Goal: Task Accomplishment & Management: Complete application form

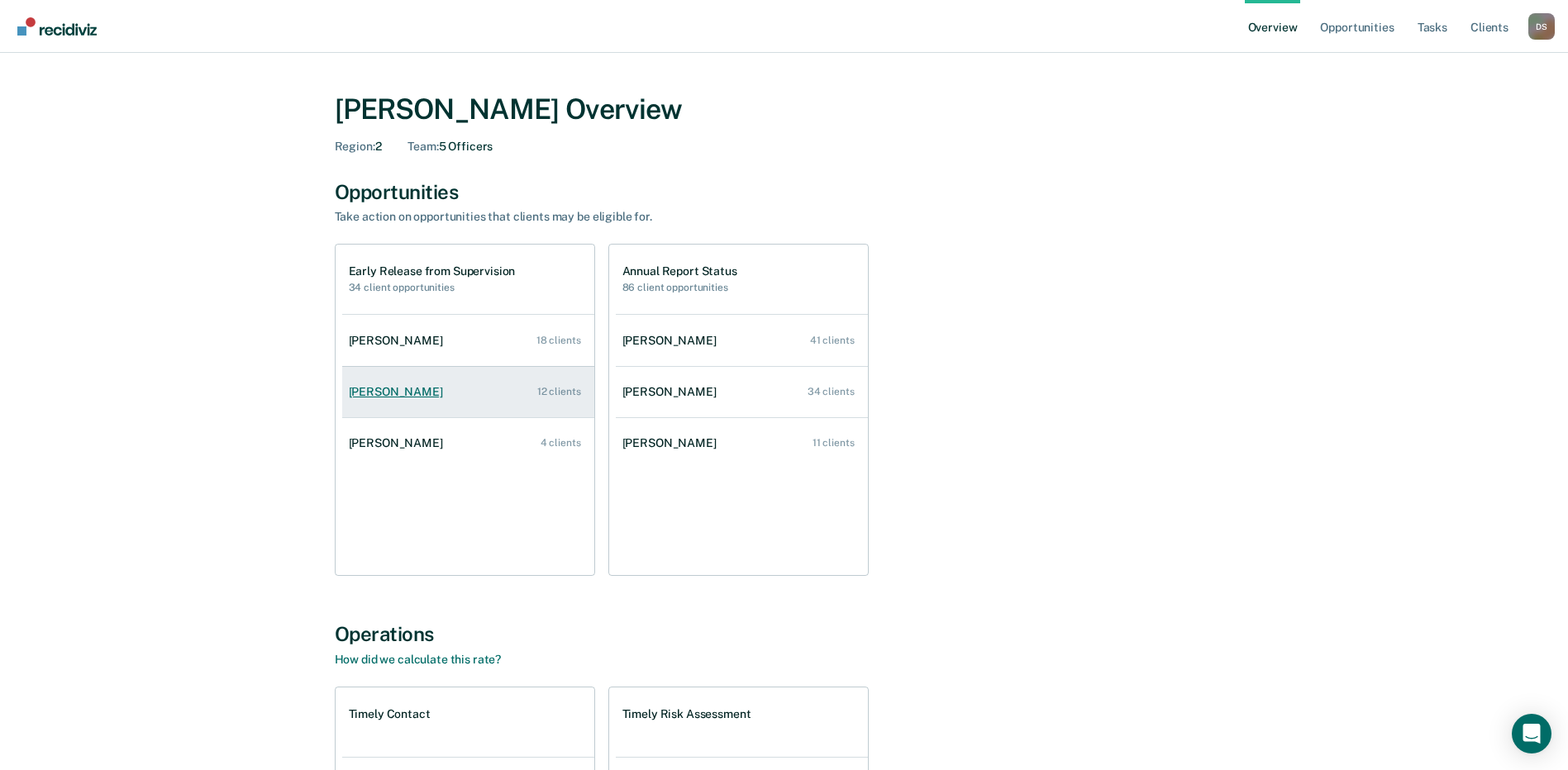
click at [408, 389] on div "[PERSON_NAME]" at bounding box center [399, 392] width 101 height 15
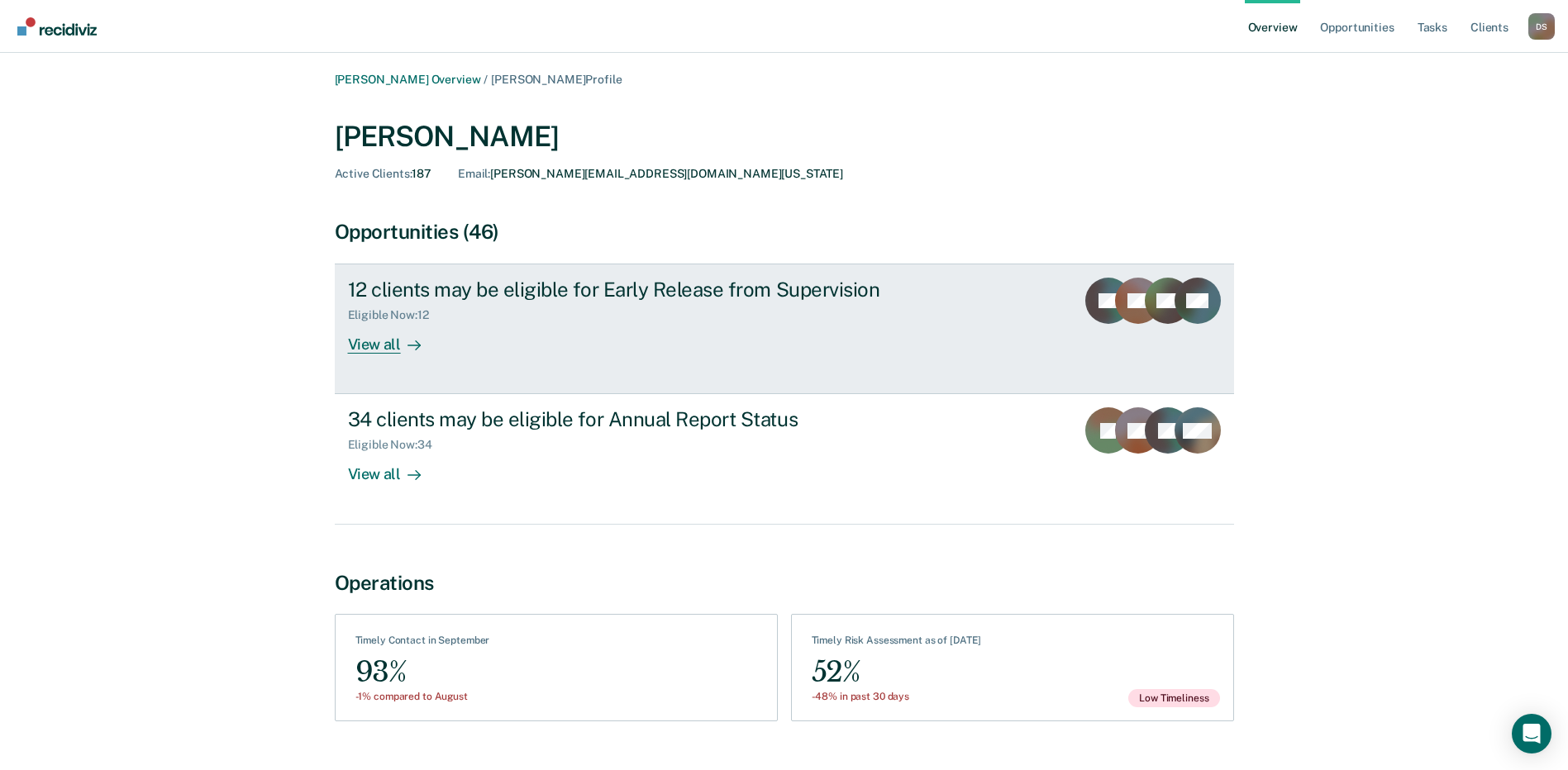
click at [584, 283] on div "12 clients may be eligible for Early Release from Supervision" at bounding box center [638, 290] width 580 height 24
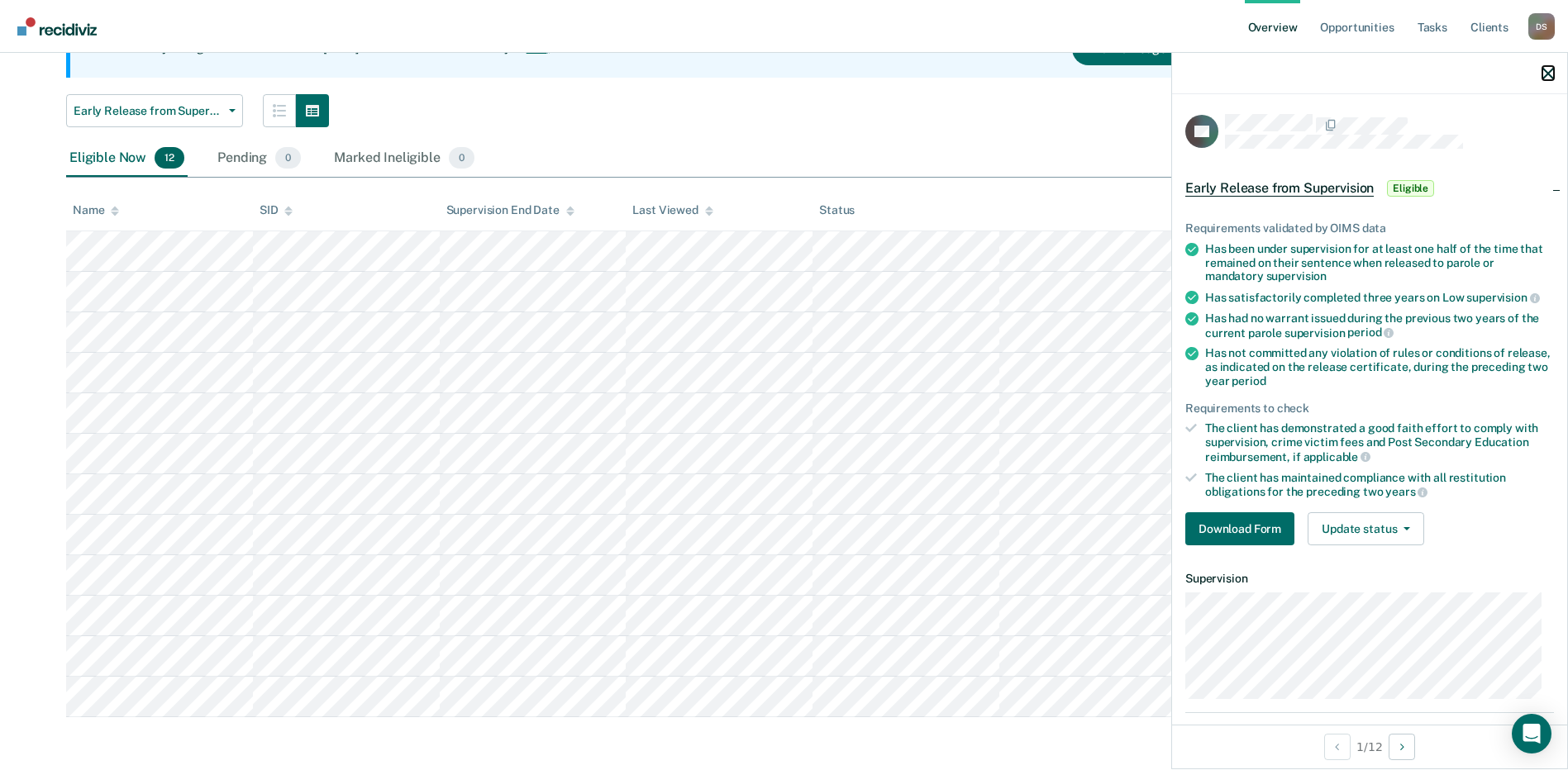
click at [1545, 71] on icon "button" at bounding box center [1549, 74] width 12 height 12
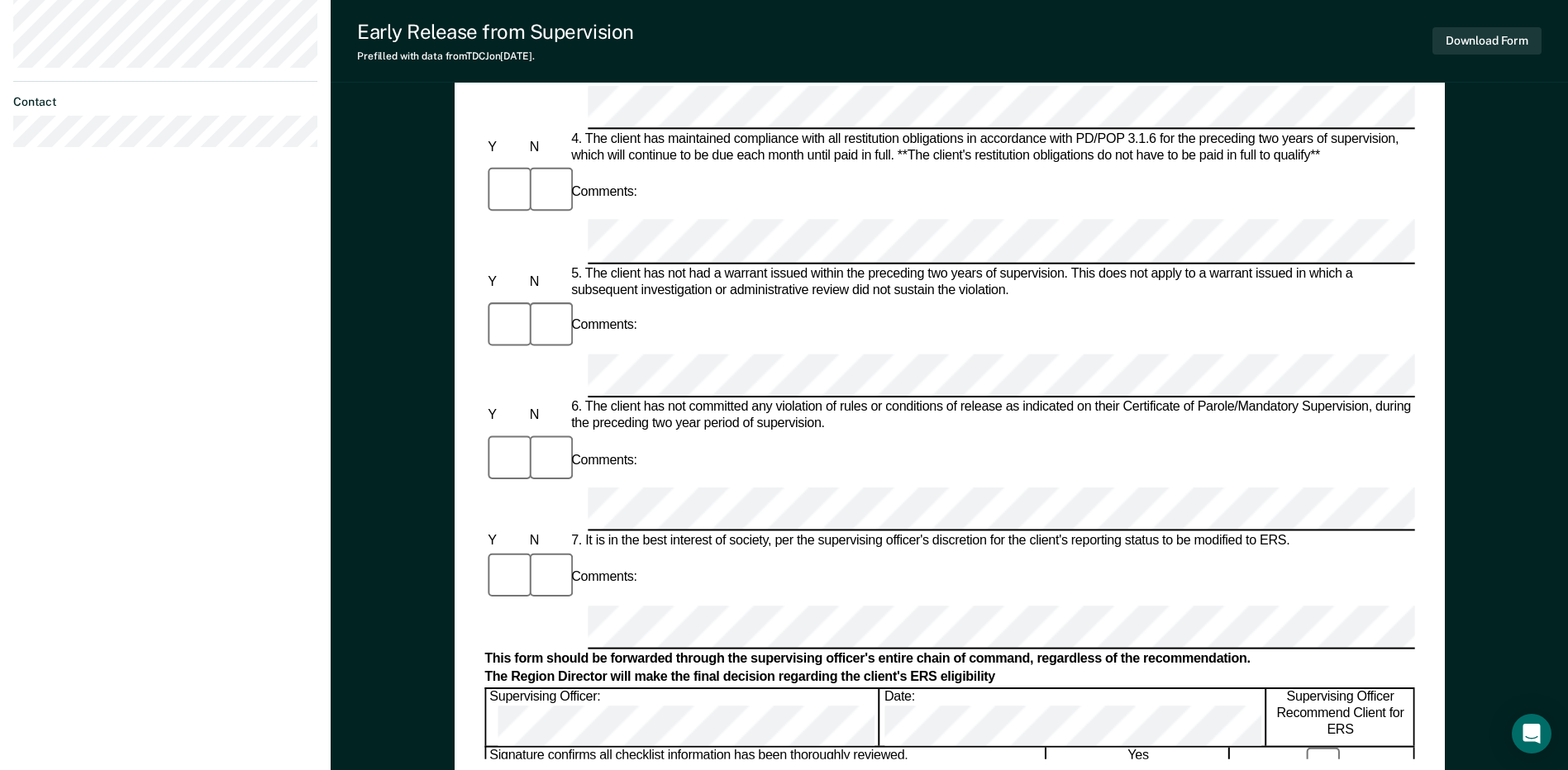
scroll to position [744, 0]
